Goal: Task Accomplishment & Management: Use online tool/utility

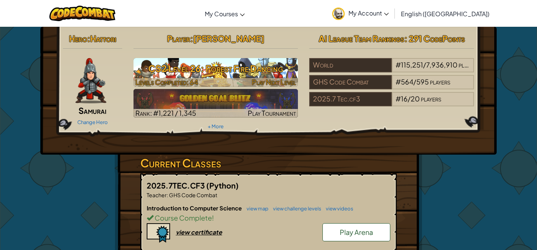
click at [172, 80] on span "Levels Completed: 64" at bounding box center [166, 82] width 63 height 9
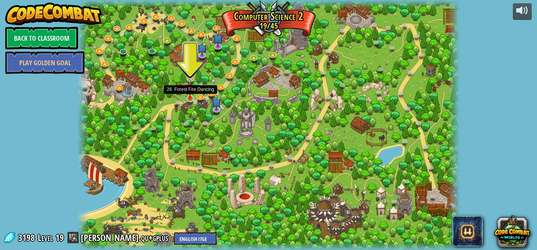
click at [189, 96] on img at bounding box center [189, 88] width 9 height 21
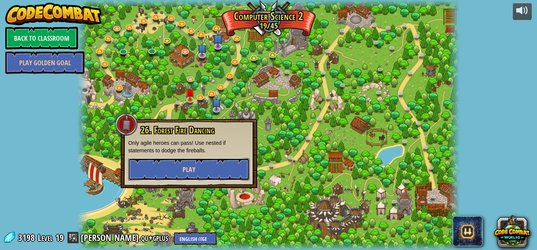
click at [169, 174] on button "Play" at bounding box center [188, 169] width 121 height 23
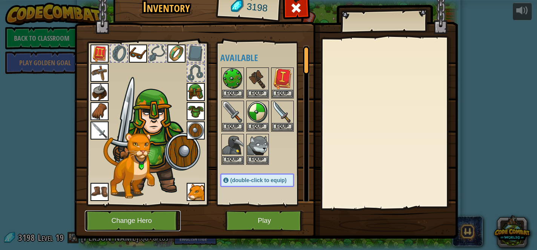
click at [141, 212] on button "Change Hero" at bounding box center [133, 220] width 96 height 21
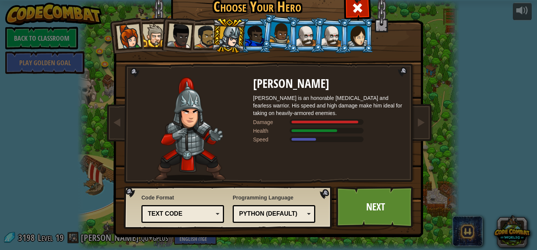
click at [353, 44] on div at bounding box center [357, 36] width 20 height 20
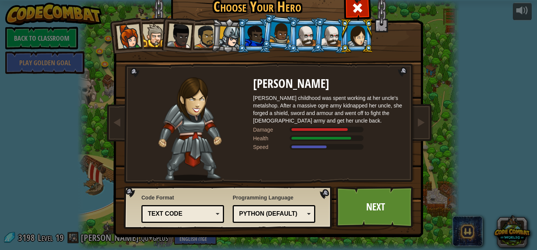
click at [322, 43] on div at bounding box center [331, 35] width 21 height 21
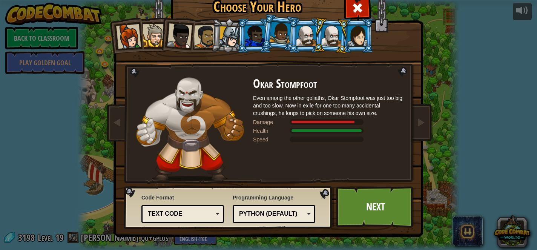
click at [312, 40] on div at bounding box center [306, 36] width 20 height 20
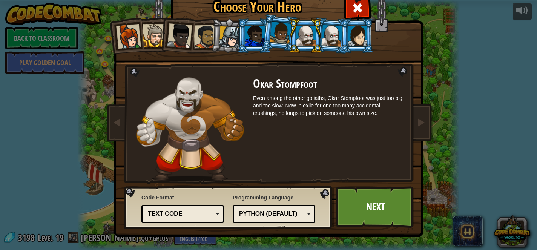
click at [318, 37] on li at bounding box center [305, 35] width 34 height 34
click at [329, 37] on div at bounding box center [331, 35] width 21 height 21
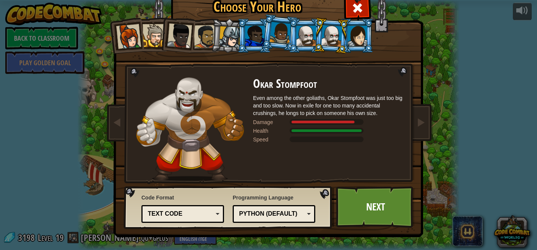
click at [306, 37] on div at bounding box center [306, 36] width 20 height 20
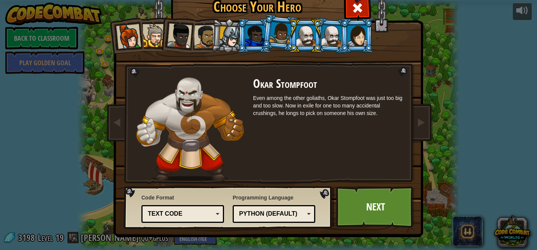
click at [269, 40] on div at bounding box center [279, 33] width 21 height 22
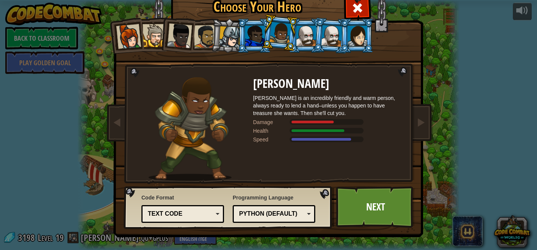
click at [251, 38] on div at bounding box center [255, 36] width 20 height 20
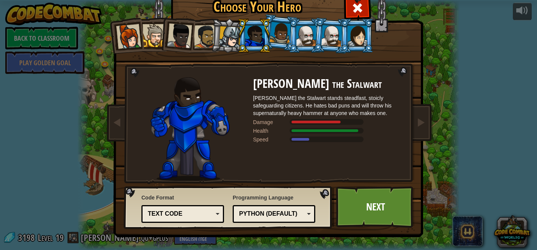
click at [229, 38] on div at bounding box center [229, 36] width 21 height 21
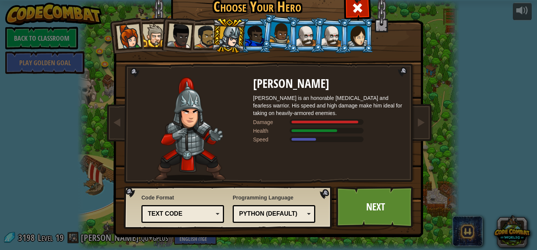
click at [259, 38] on div at bounding box center [255, 36] width 20 height 20
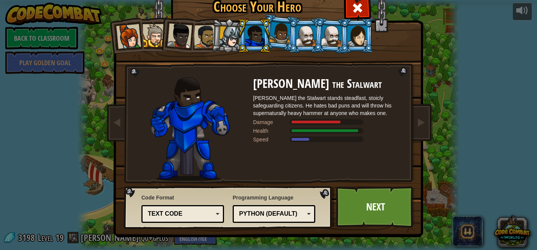
click at [231, 37] on div at bounding box center [229, 36] width 21 height 21
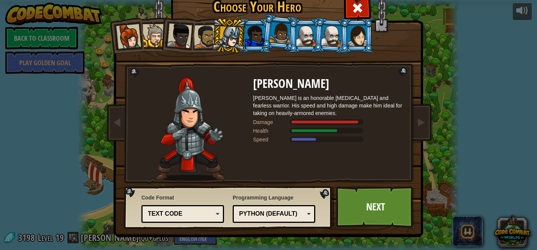
click at [298, 28] on div at bounding box center [306, 36] width 20 height 20
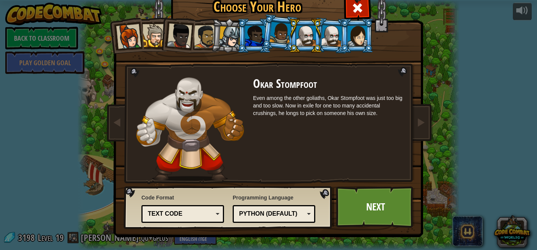
click at [306, 30] on div at bounding box center [306, 36] width 20 height 20
click at [323, 34] on div at bounding box center [331, 35] width 21 height 21
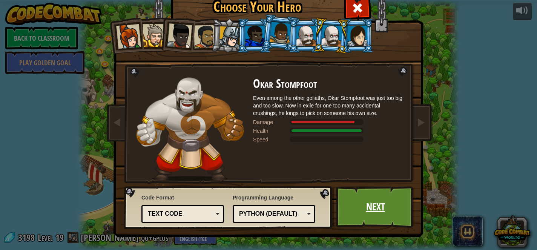
click at [389, 198] on link "Next" at bounding box center [375, 206] width 79 height 41
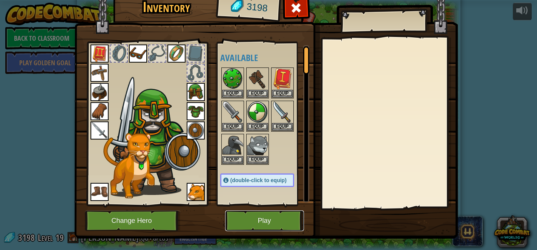
click at [270, 226] on button "Play" at bounding box center [264, 220] width 79 height 21
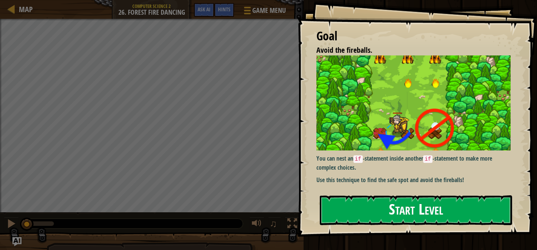
click at [356, 207] on button "Start Level" at bounding box center [416, 210] width 192 height 30
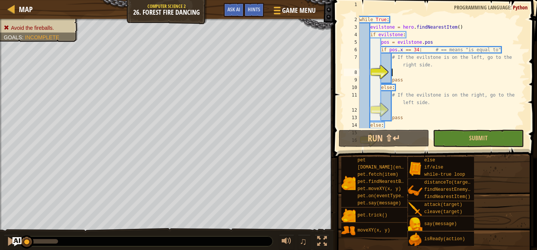
scroll to position [15, 0]
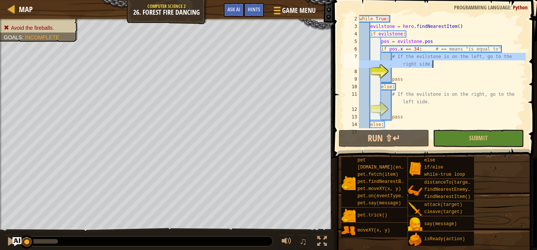
drag, startPoint x: 392, startPoint y: 56, endPoint x: 473, endPoint y: 66, distance: 81.7
click at [473, 66] on div "while True : evilstone = hero . findNearestItem ( ) if evilstone : pos = evilst…" at bounding box center [442, 79] width 168 height 128
type textarea "# If the evilstone is on the left, go to the right side."
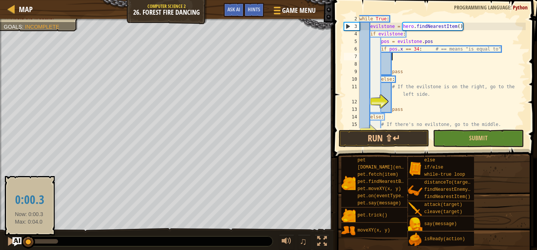
click at [29, 240] on div at bounding box center [28, 242] width 14 height 14
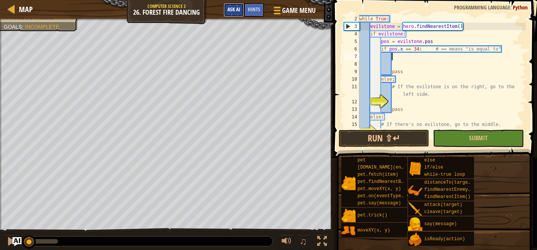
click at [236, 9] on span "Ask AI" at bounding box center [233, 9] width 13 height 7
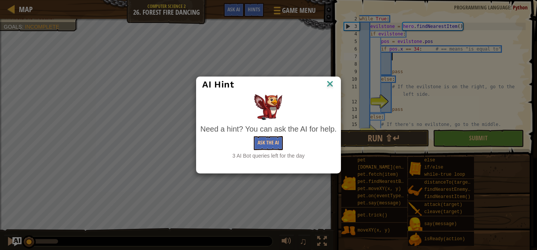
click at [329, 78] on div "AI Hint" at bounding box center [268, 84] width 144 height 15
click at [329, 83] on img at bounding box center [330, 84] width 10 height 11
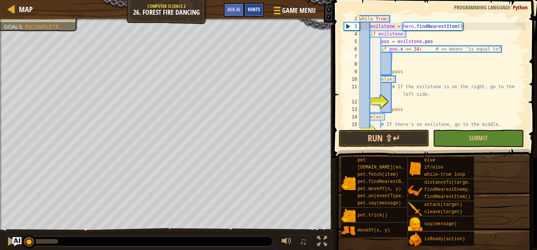
click at [251, 5] on div "Hints" at bounding box center [254, 10] width 20 height 14
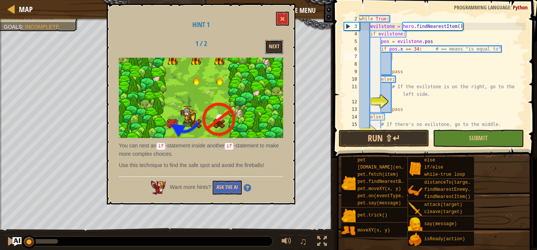
click at [275, 45] on button "Next" at bounding box center [274, 47] width 18 height 14
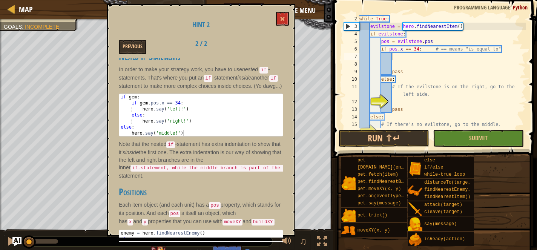
scroll to position [118, 0]
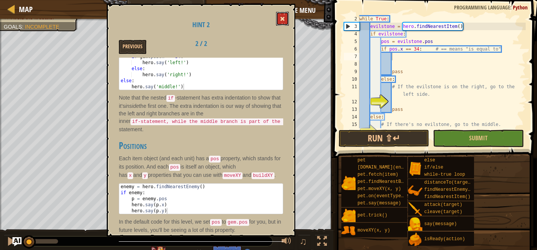
click at [276, 15] on button at bounding box center [282, 19] width 13 height 14
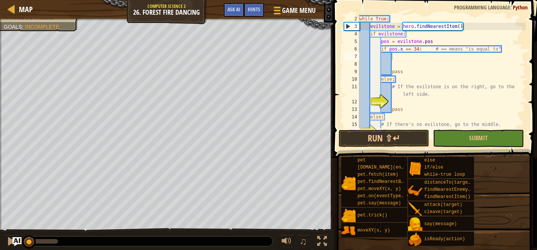
scroll to position [38, 0]
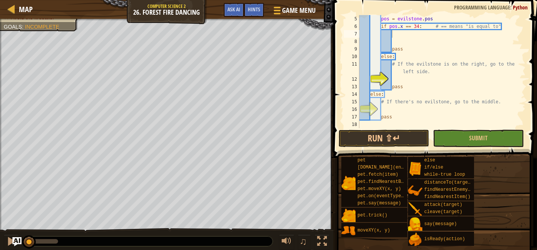
click at [401, 37] on div "pos = evilstone . pos if pos . x == 34 : # == means "is equal to" pass else : #…" at bounding box center [442, 79] width 168 height 128
type textarea "hero.moveXY(46, 22)"
click at [421, 56] on div "pos = evilstone . pos if pos . x == 34 : # == means "is equal to" hero . moveXY…" at bounding box center [442, 79] width 168 height 128
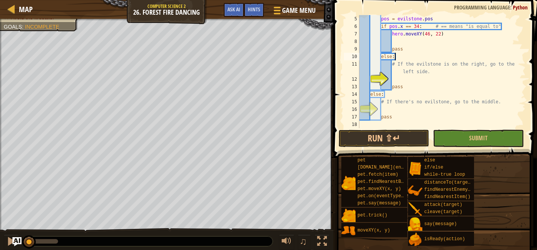
type textarea "else:"
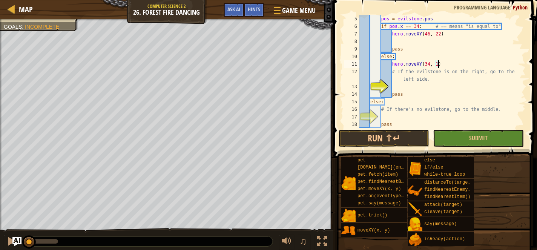
scroll to position [3, 6]
type textarea "# If the evilstone is on the right, go to the left side."
click at [385, 118] on div "pos = evilstone . pos if pos . x == 34 : # == means "is equal to" hero . moveXY…" at bounding box center [442, 79] width 168 height 128
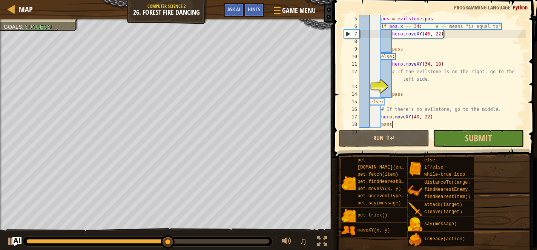
click at [466, 124] on div "pos = evilstone . pos if pos . x == 34 : # == means "is equal to" hero . moveXY…" at bounding box center [442, 79] width 168 height 128
type textarea "pass"
click at [454, 141] on button "Submit" at bounding box center [478, 138] width 90 height 17
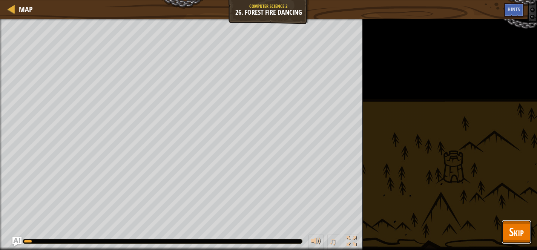
click at [525, 228] on button "Skip" at bounding box center [516, 232] width 30 height 24
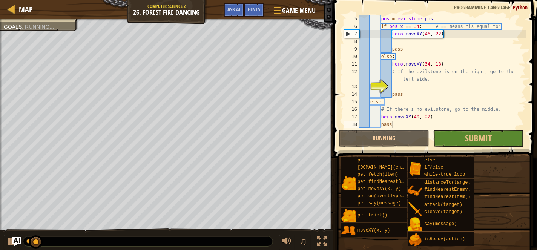
click at [525, 228] on div "pet [DOMAIN_NAME](enemy) pet.fetch(item) pet.findNearestByType(type) pet.moveXY…" at bounding box center [436, 201] width 191 height 90
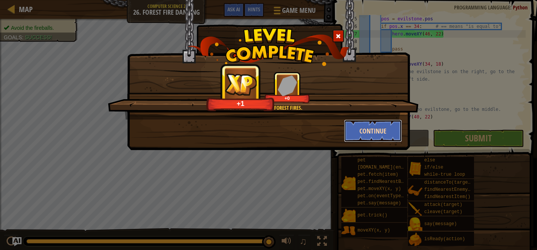
click at [350, 130] on button "Continue" at bounding box center [373, 130] width 58 height 23
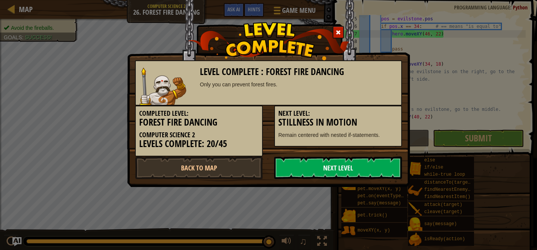
click at [294, 176] on link "Next Level" at bounding box center [338, 167] width 128 height 23
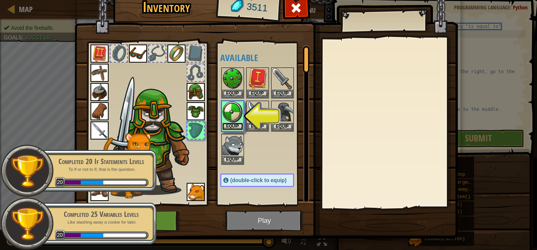
click at [234, 127] on button "Equip" at bounding box center [232, 126] width 21 height 8
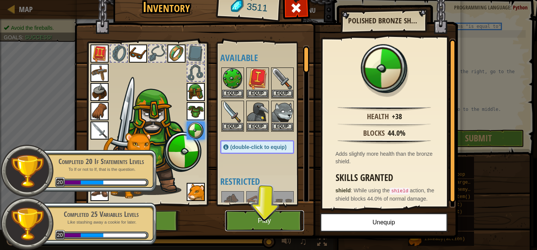
click at [247, 223] on button "Play" at bounding box center [264, 220] width 79 height 21
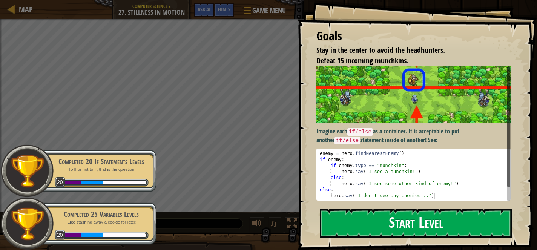
click at [362, 229] on button "Start Level" at bounding box center [416, 223] width 192 height 30
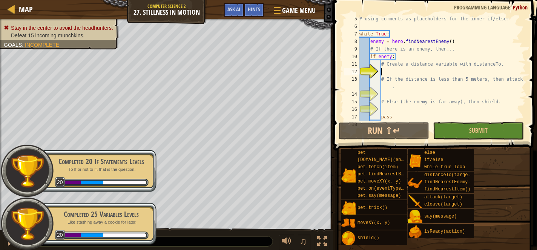
scroll to position [30, 0]
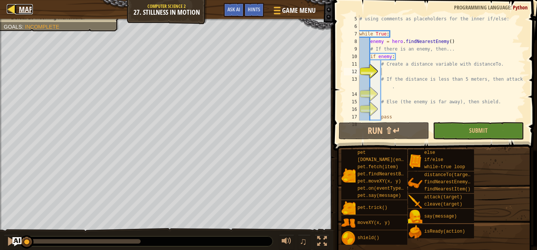
click at [17, 10] on link "Map" at bounding box center [24, 9] width 18 height 10
